Goal: Information Seeking & Learning: Learn about a topic

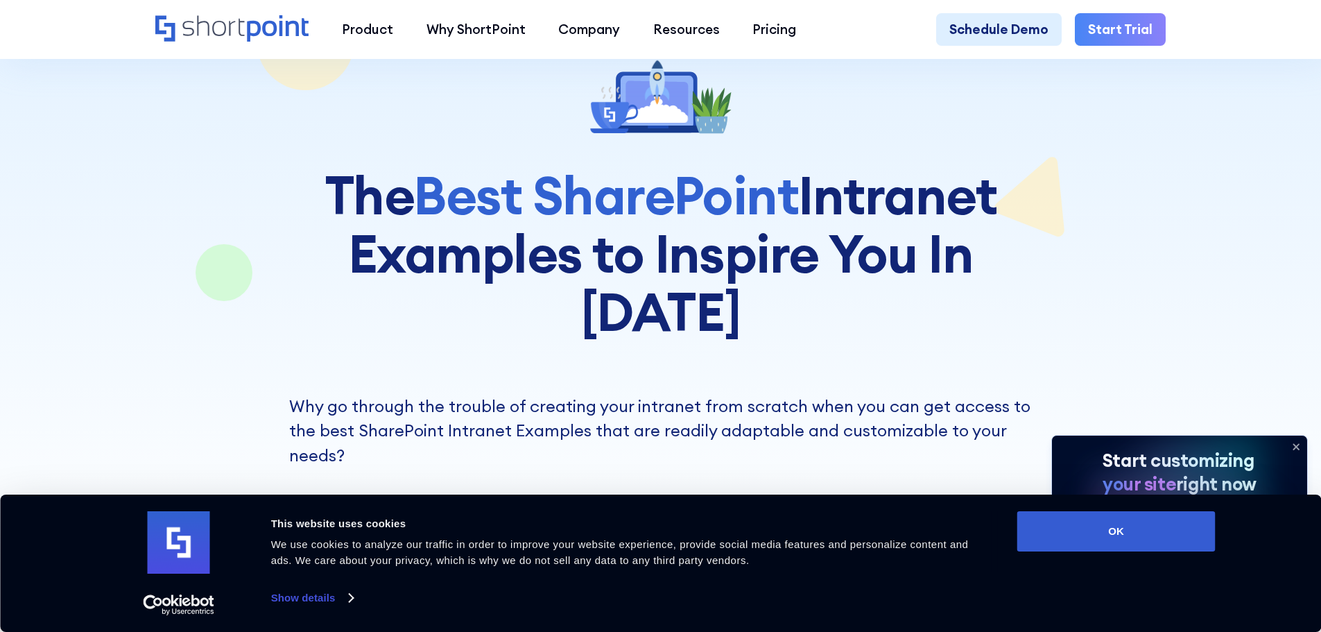
scroll to position [139, 0]
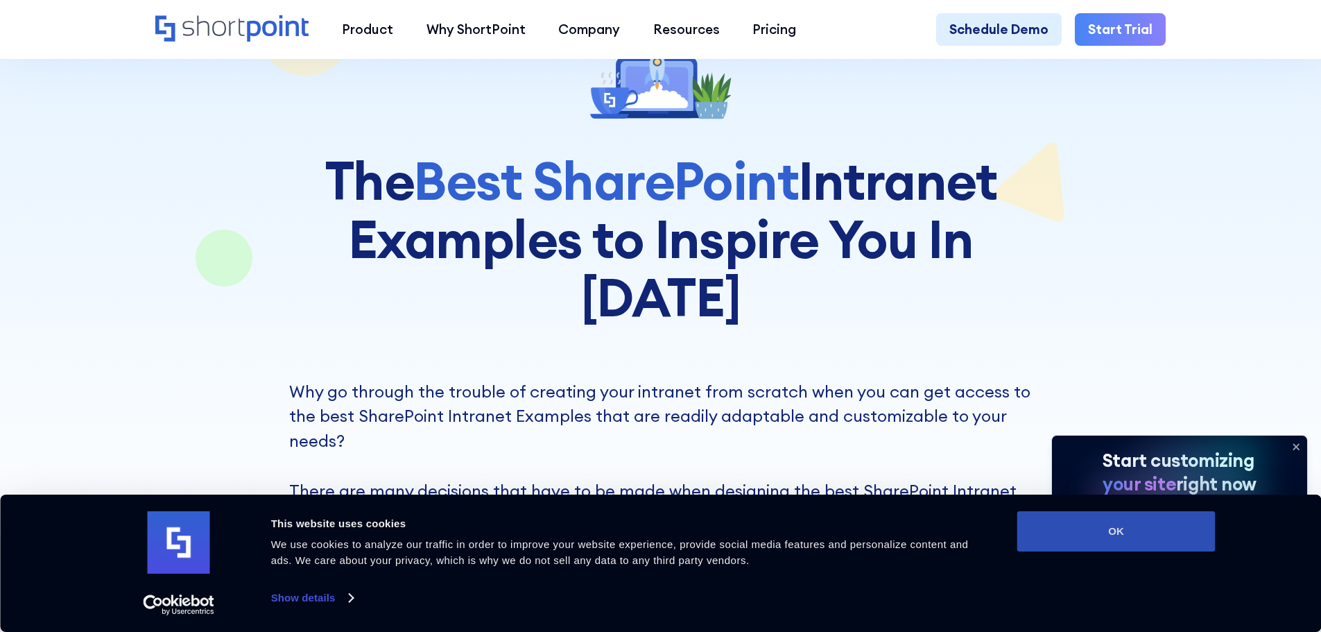
click at [1143, 528] on button "OK" at bounding box center [1117, 531] width 198 height 40
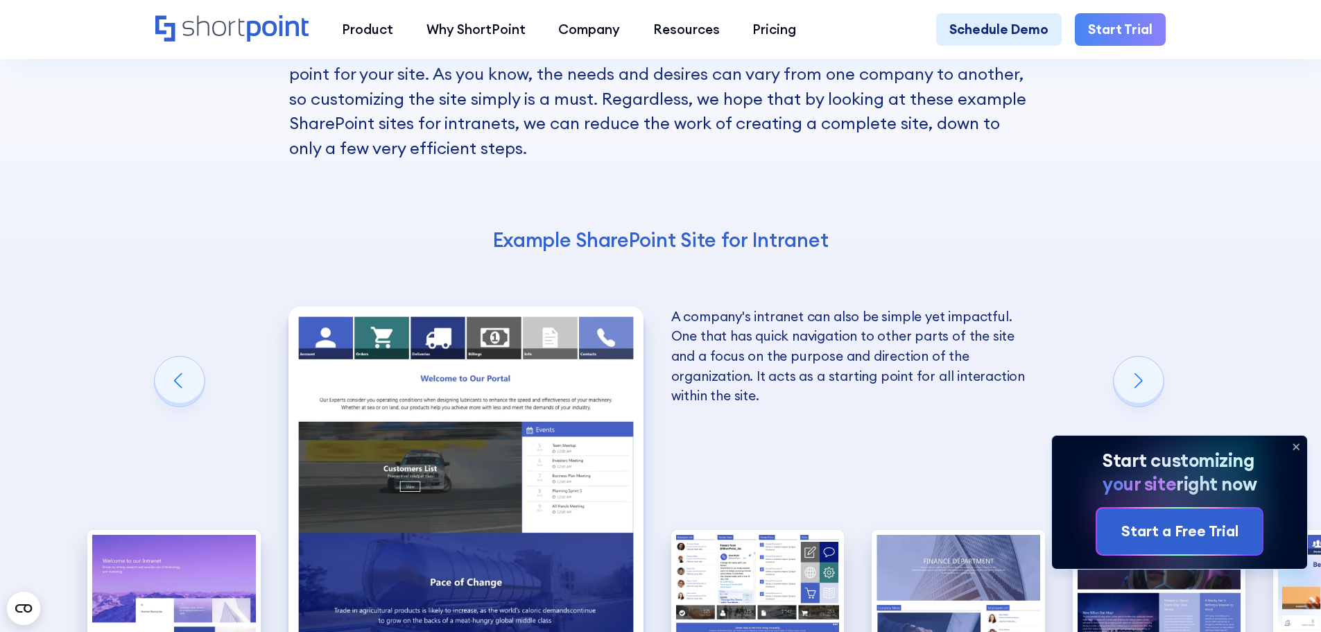
scroll to position [2220, 0]
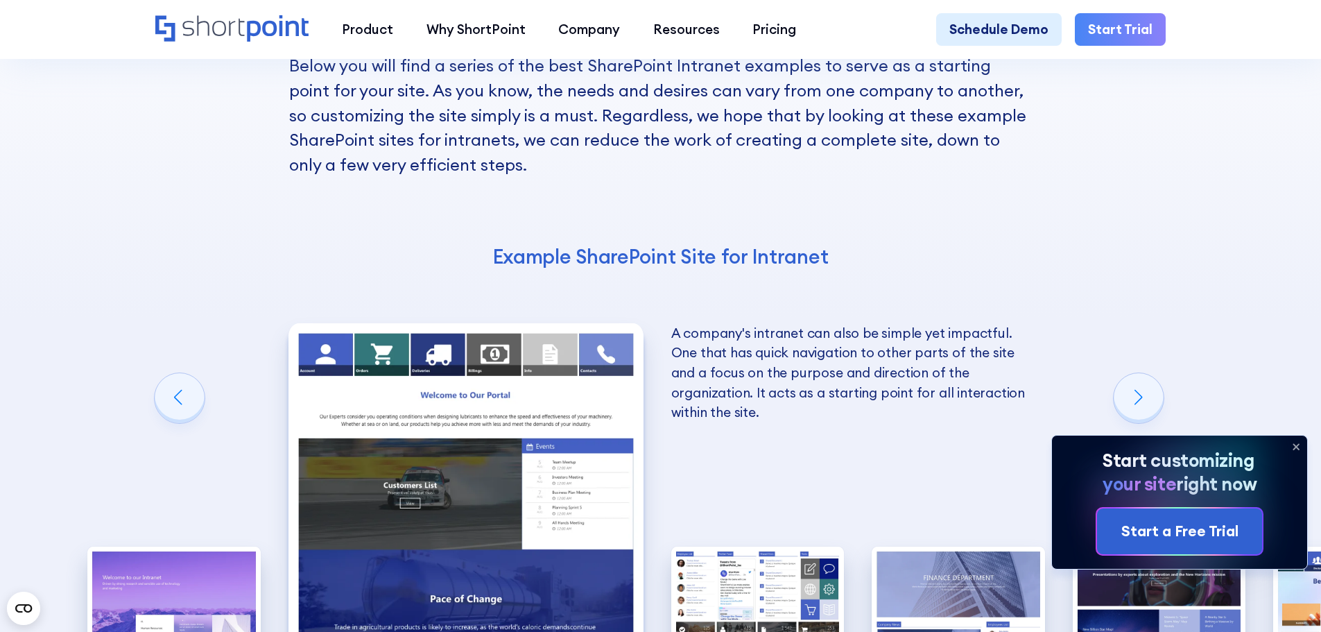
click at [1298, 446] on icon at bounding box center [1296, 447] width 22 height 22
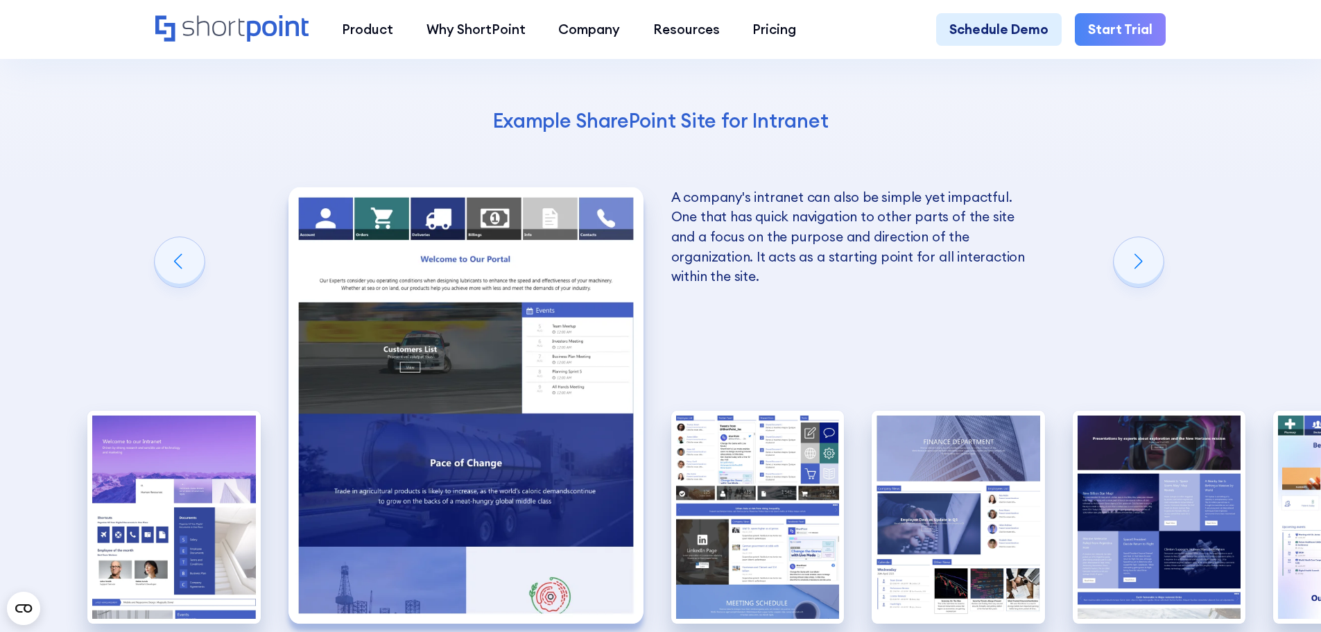
scroll to position [2358, 0]
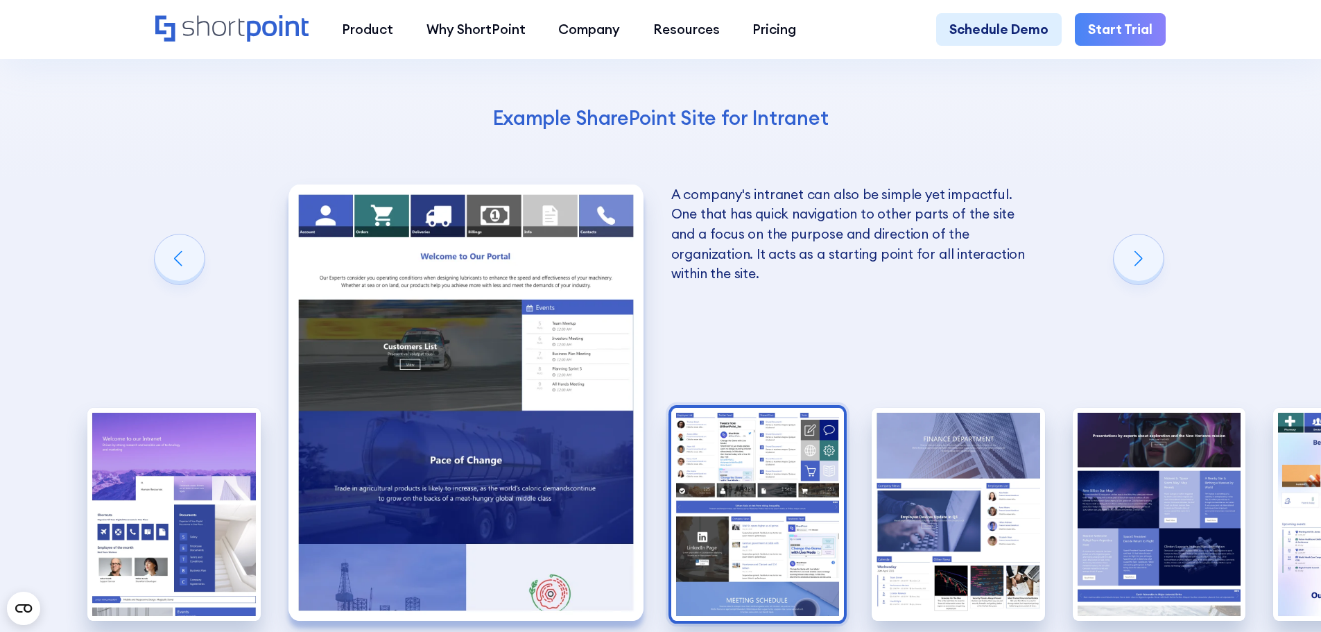
click at [749, 427] on img "3 / 10" at bounding box center [757, 514] width 173 height 213
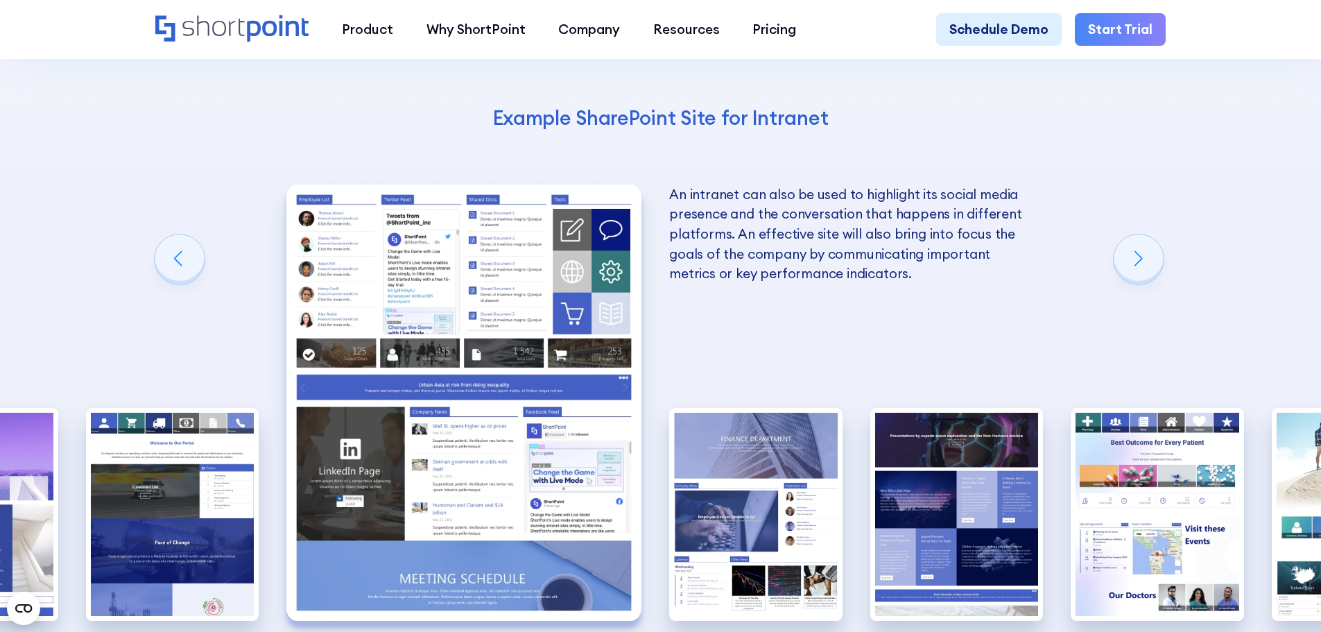
click at [861, 441] on div "10 Best Intranet Page Examples You Can Use Below you will find a series of the …" at bounding box center [660, 274] width 1321 height 1104
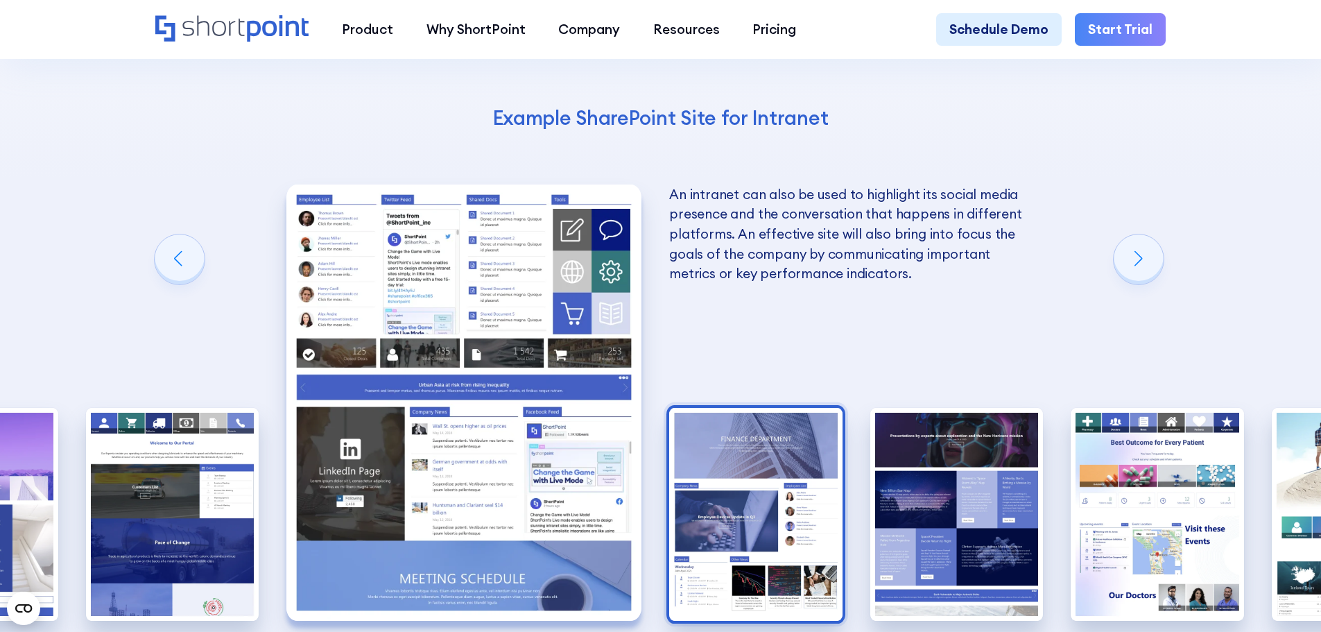
click at [781, 437] on img "4 / 10" at bounding box center [755, 514] width 173 height 213
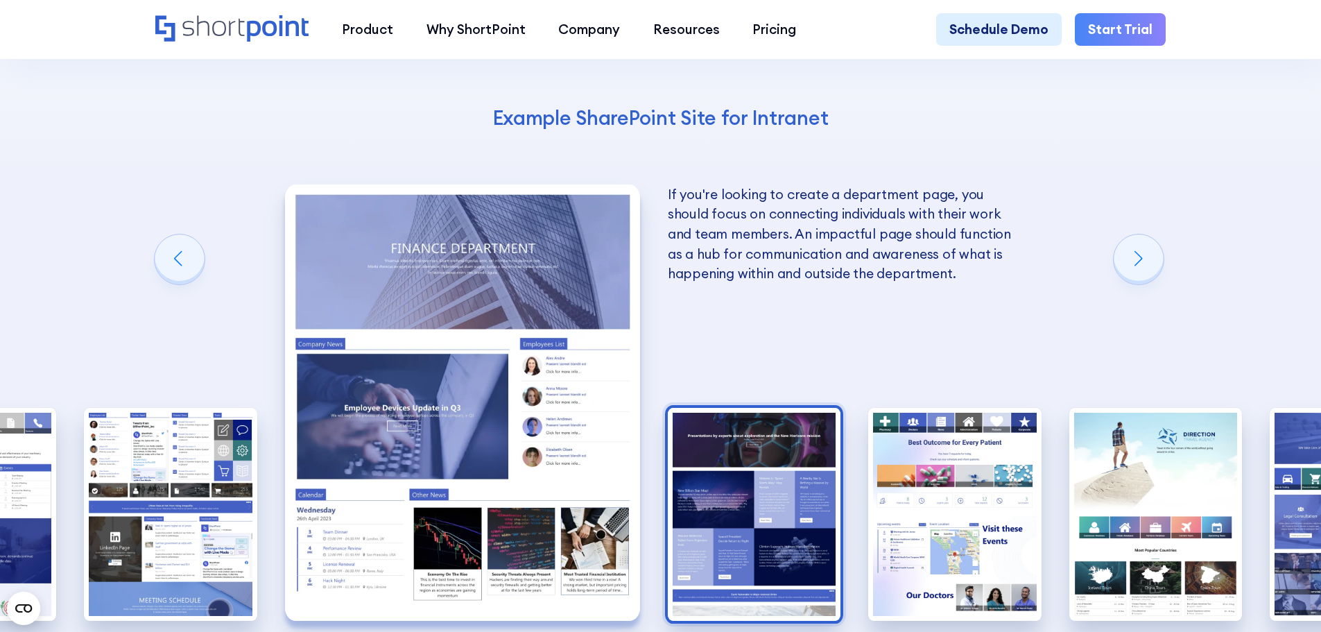
click at [826, 431] on img "5 / 10" at bounding box center [754, 514] width 173 height 213
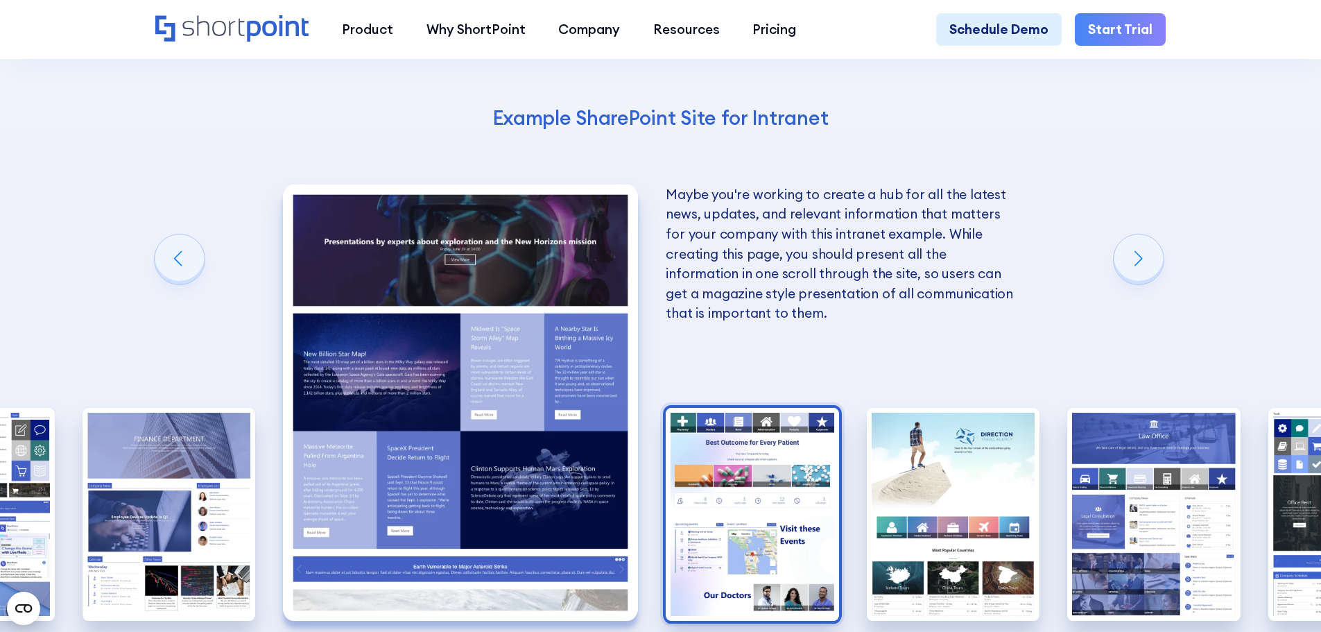
click at [839, 427] on img "6 / 10" at bounding box center [752, 514] width 173 height 213
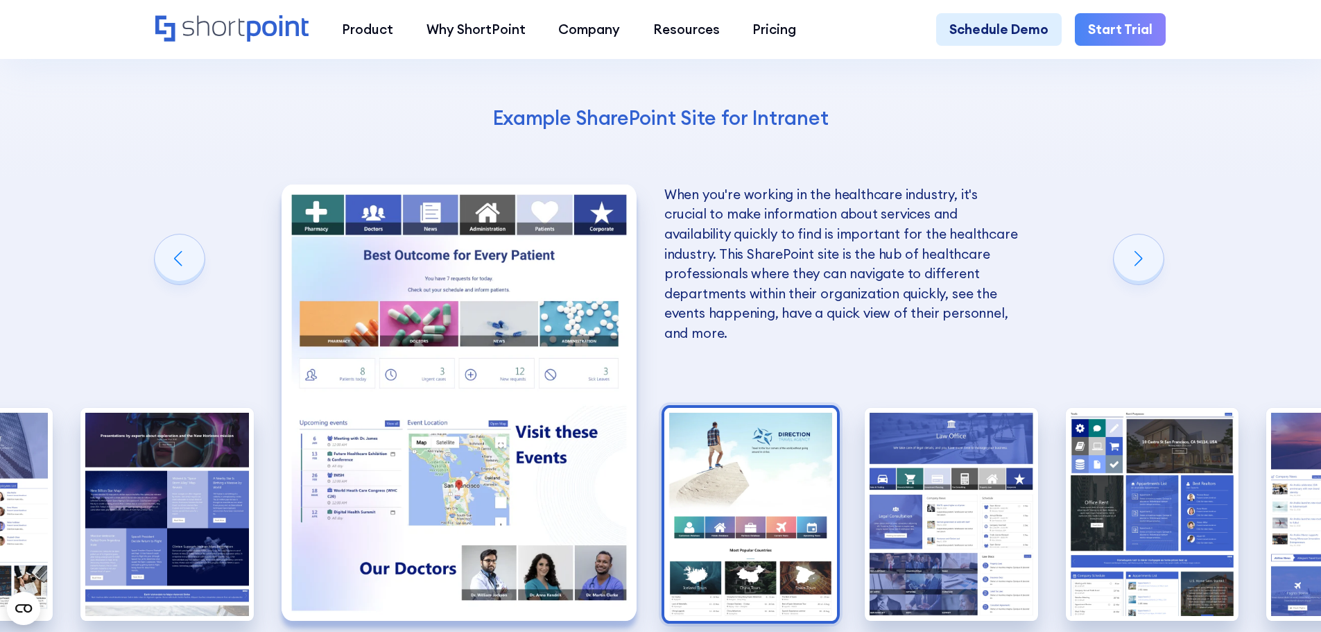
click at [814, 422] on img "7 / 10" at bounding box center [750, 514] width 173 height 213
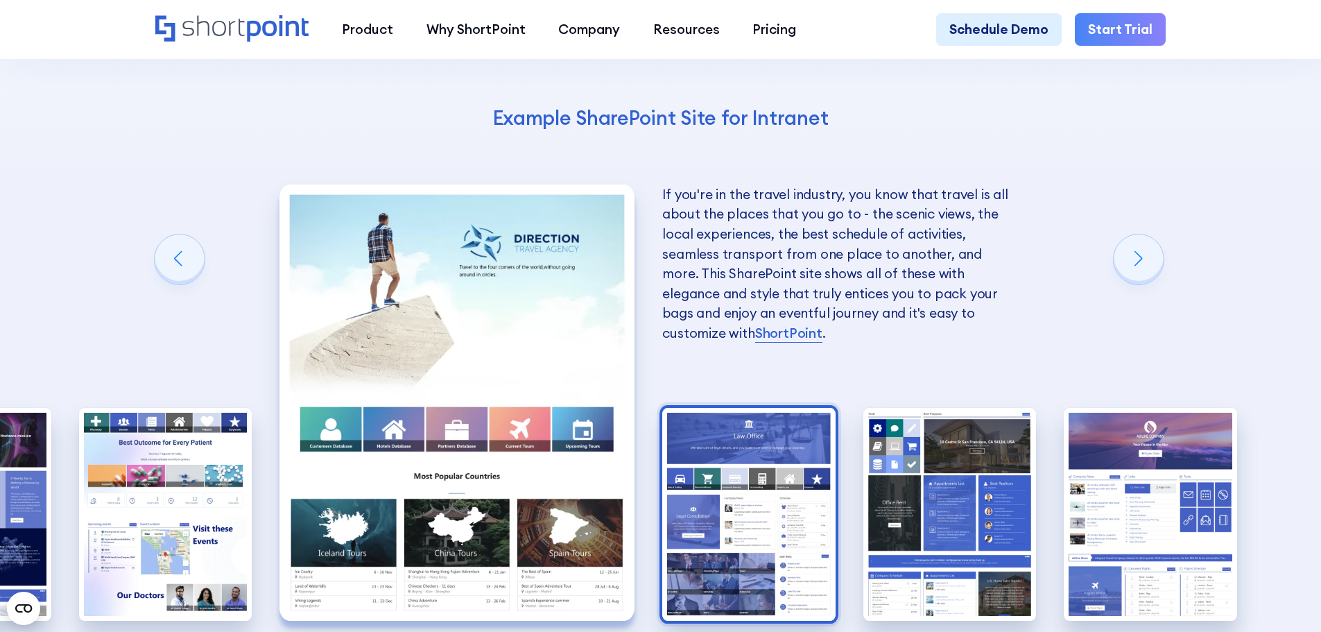
click at [784, 414] on img "8 / 10" at bounding box center [748, 514] width 173 height 213
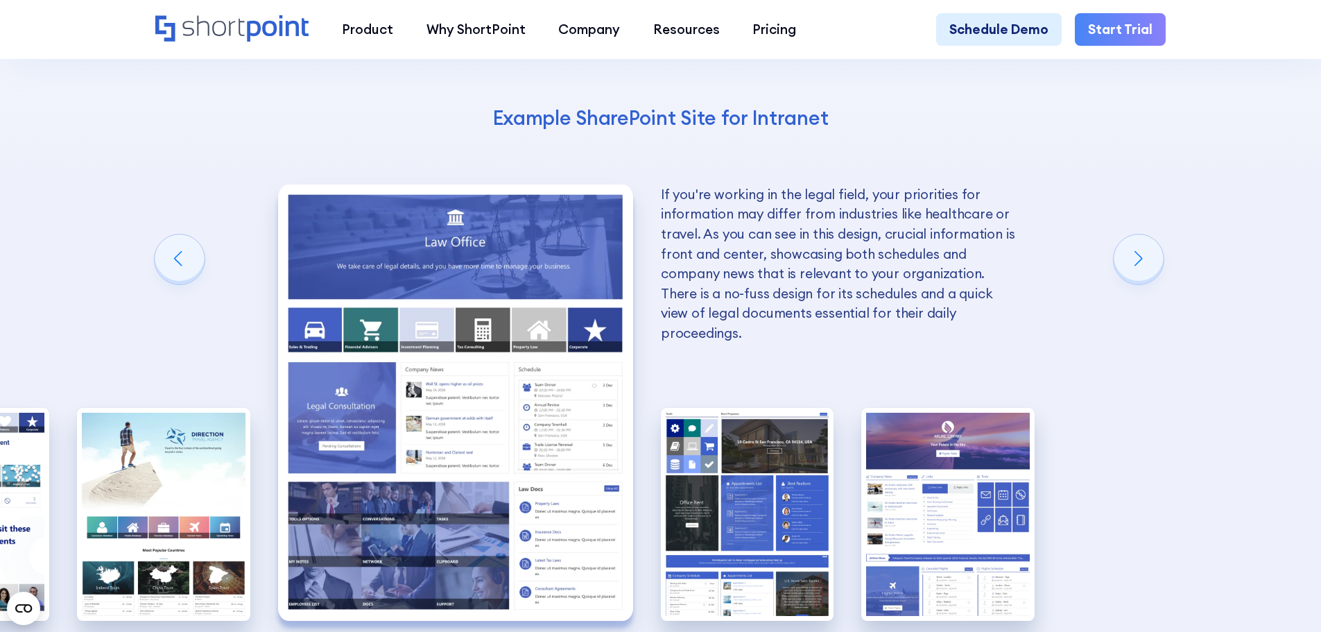
click at [784, 413] on img "9 / 10" at bounding box center [747, 514] width 173 height 213
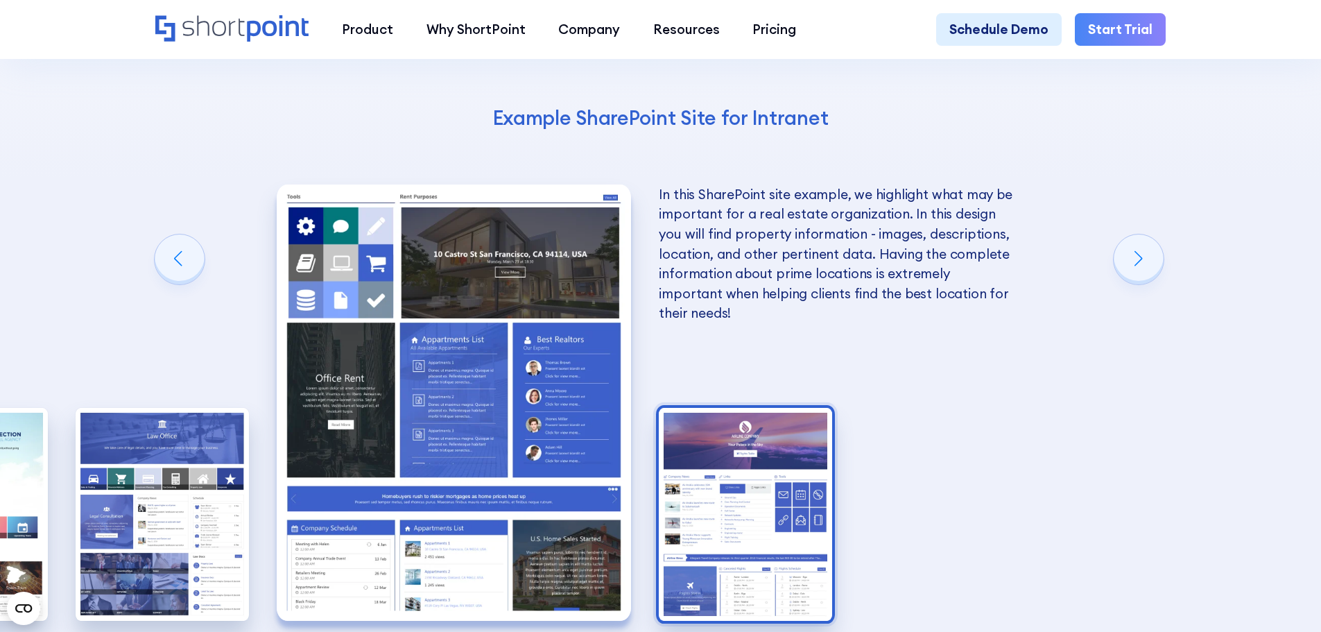
click at [784, 413] on img "10 / 10" at bounding box center [745, 514] width 173 height 213
